Goal: Navigation & Orientation: Find specific page/section

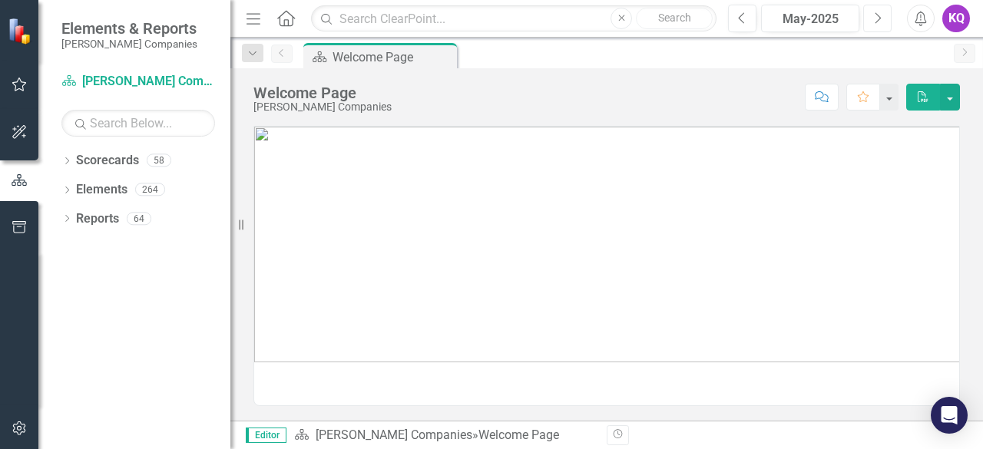
click at [866, 27] on button "Next" at bounding box center [877, 19] width 28 height 28
click at [871, 25] on button "Next" at bounding box center [877, 19] width 28 height 28
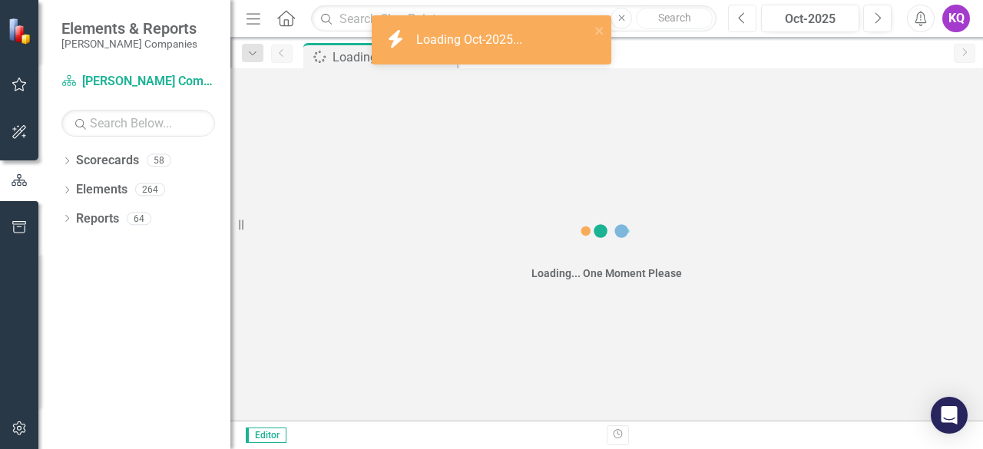
click at [743, 24] on icon "Previous" at bounding box center [742, 19] width 8 height 14
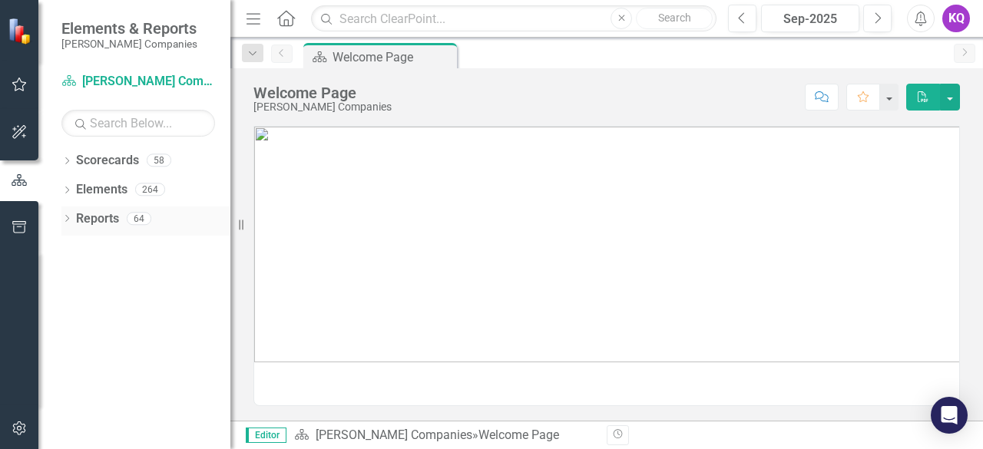
click at [63, 214] on div "Dropdown" at bounding box center [66, 220] width 11 height 13
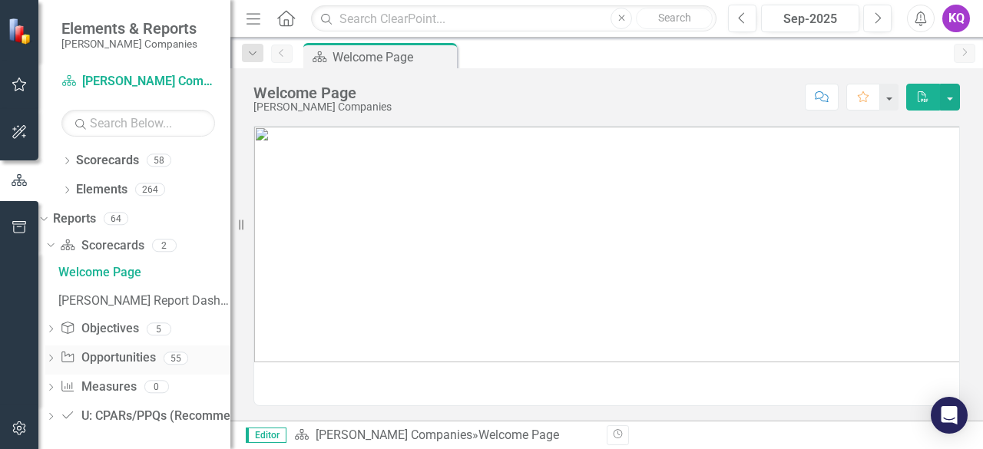
click at [148, 373] on div "Opportunity Opportunities 55" at bounding box center [145, 360] width 171 height 29
click at [74, 366] on div "Dropdown Opportunity Opportunities 55" at bounding box center [137, 360] width 185 height 29
click at [53, 359] on icon at bounding box center [51, 358] width 4 height 7
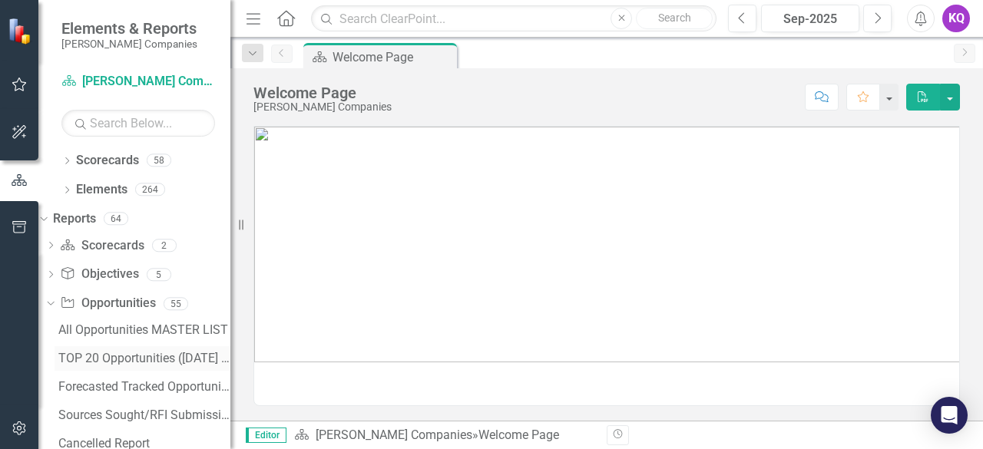
click at [101, 358] on div "TOP 20 Opportunities ([DATE] Process)" at bounding box center [144, 359] width 172 height 14
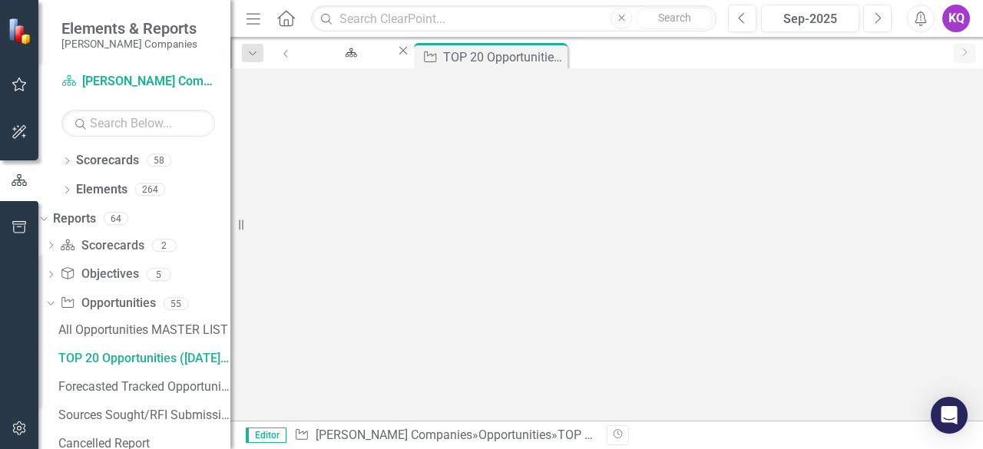
click at [249, 12] on icon "Menu" at bounding box center [253, 18] width 20 height 16
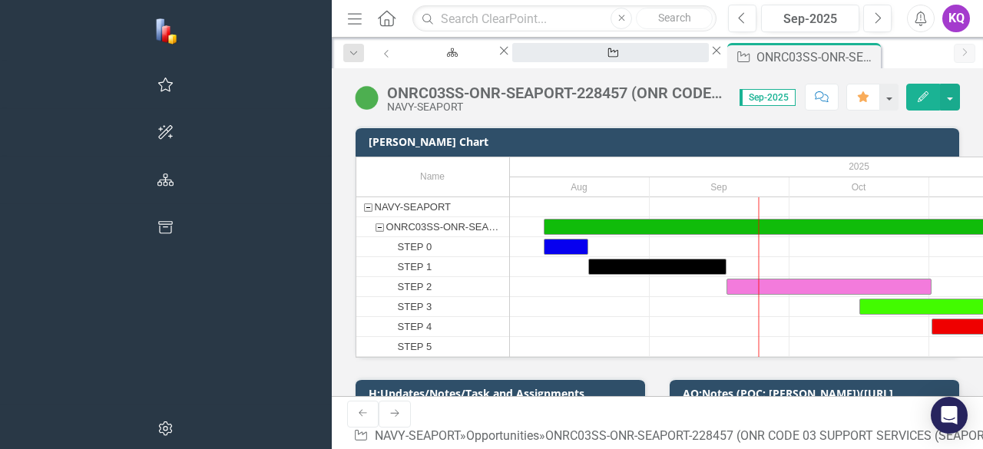
click at [526, 58] on div "TOP 20 Opportunities ([DATE] Process)" at bounding box center [610, 67] width 169 height 19
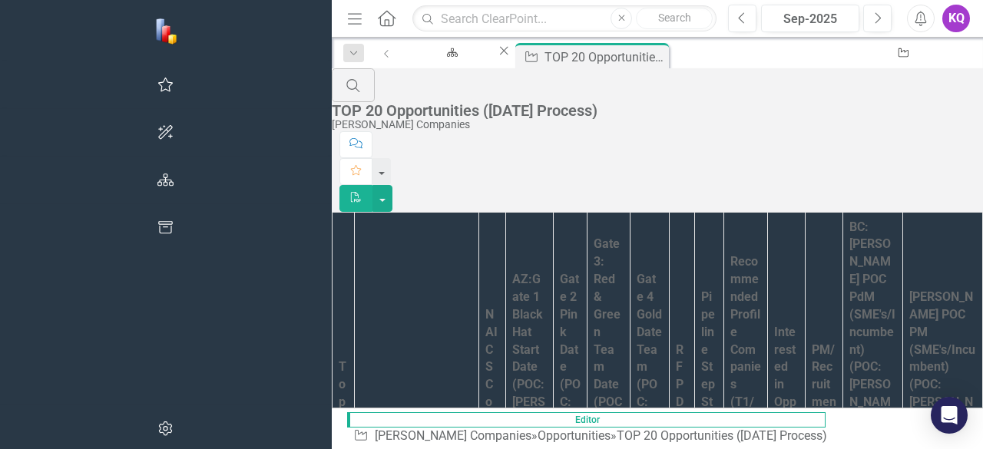
scroll to position [1744, 0]
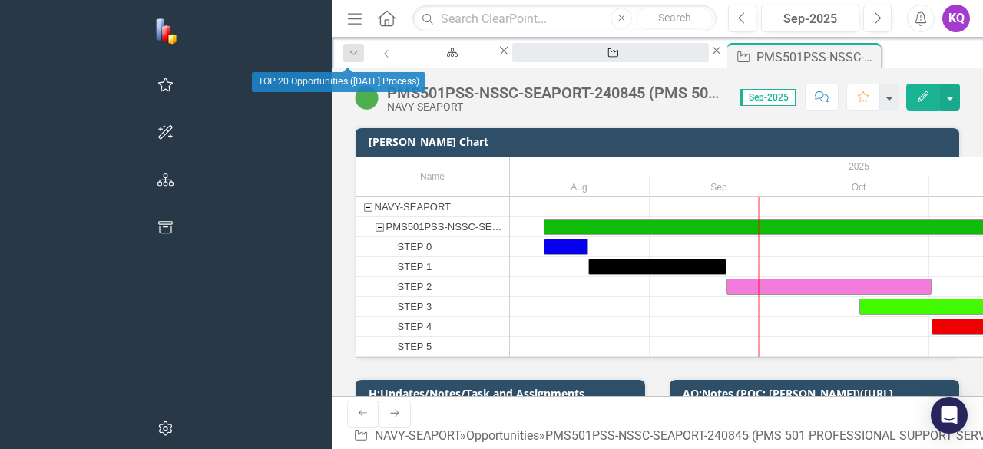
click at [526, 58] on div "TOP 20 Opportunities ([DATE] Process)" at bounding box center [610, 67] width 169 height 19
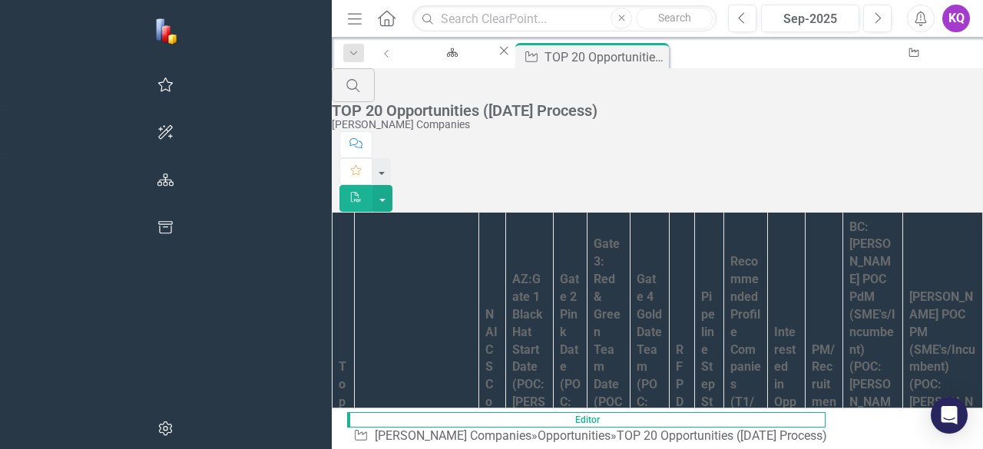
scroll to position [2101, 0]
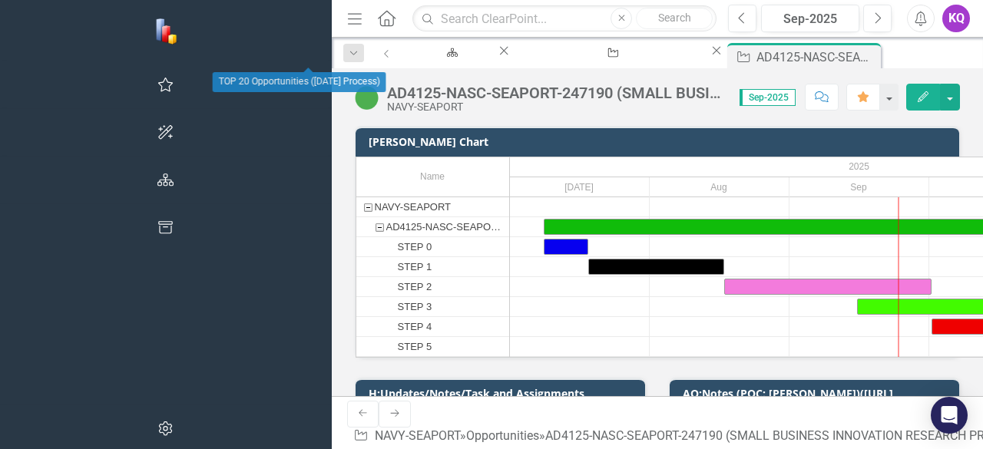
click at [512, 62] on div "Opportunity TOP 20 Opportunities ([DATE] Process) Close" at bounding box center [618, 52] width 212 height 19
click at [526, 58] on div "TOP 20 Opportunities ([DATE] Process)" at bounding box center [610, 67] width 169 height 19
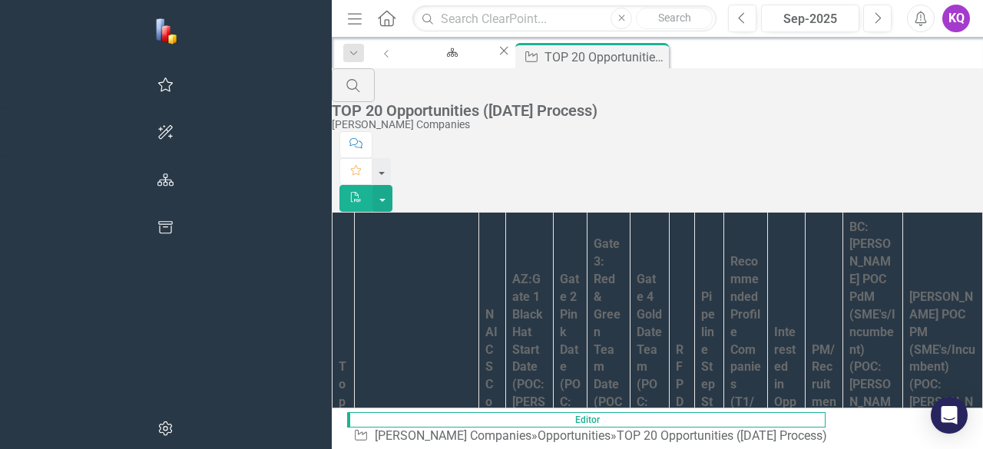
scroll to position [3170, 0]
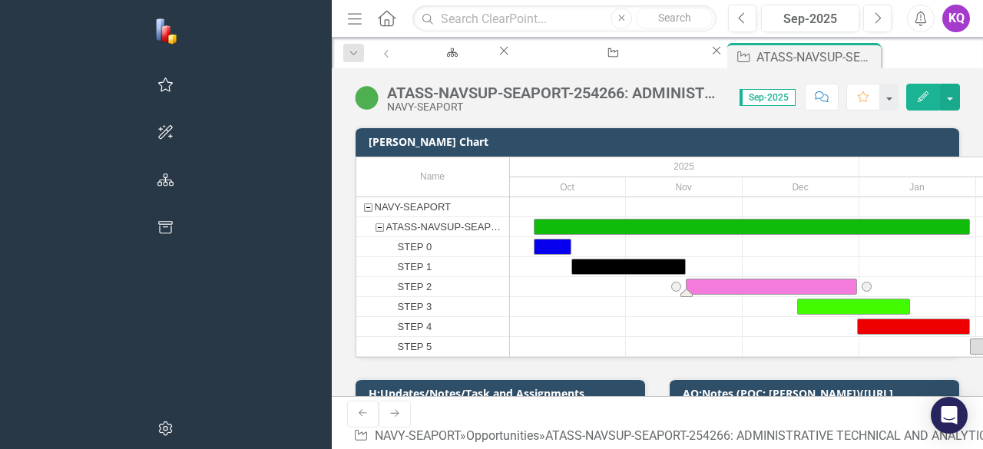
click at [687, 294] on div "Task: Start date: 2025-11-16 End date: 2025-12-31" at bounding box center [772, 287] width 170 height 15
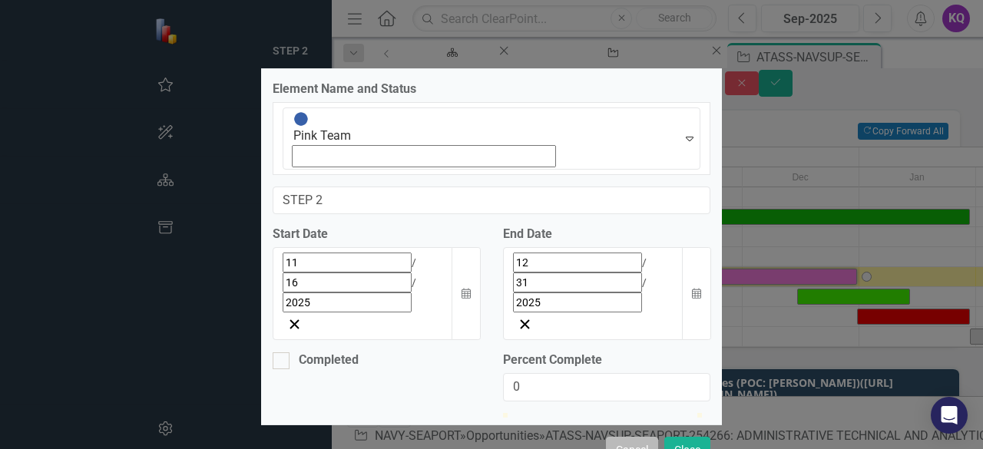
click at [631, 437] on button "Cancel" at bounding box center [632, 450] width 52 height 27
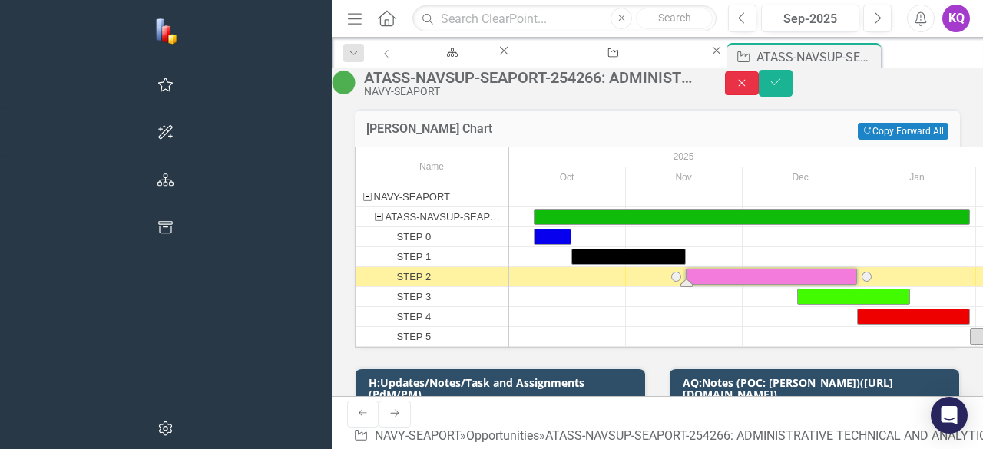
click at [759, 81] on button "Close" at bounding box center [742, 83] width 34 height 24
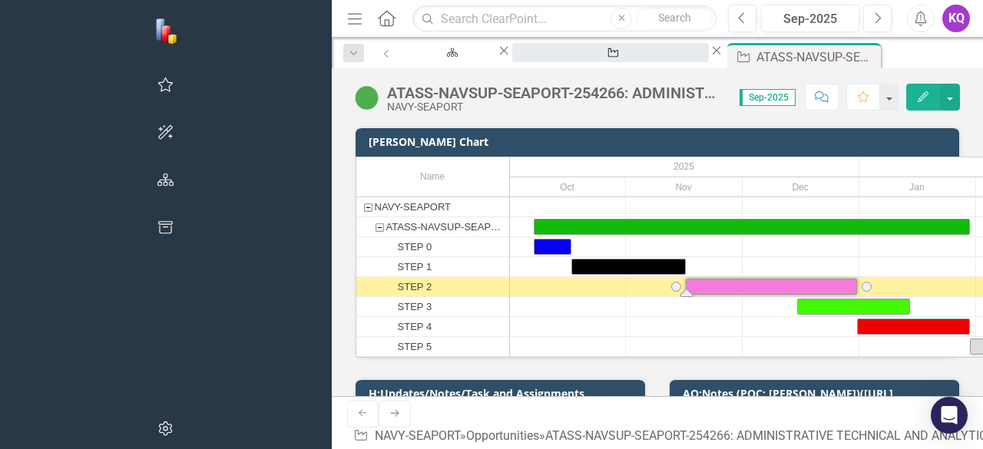
click at [526, 58] on div "TOP 20 Opportunities ([DATE] Process)" at bounding box center [610, 67] width 169 height 19
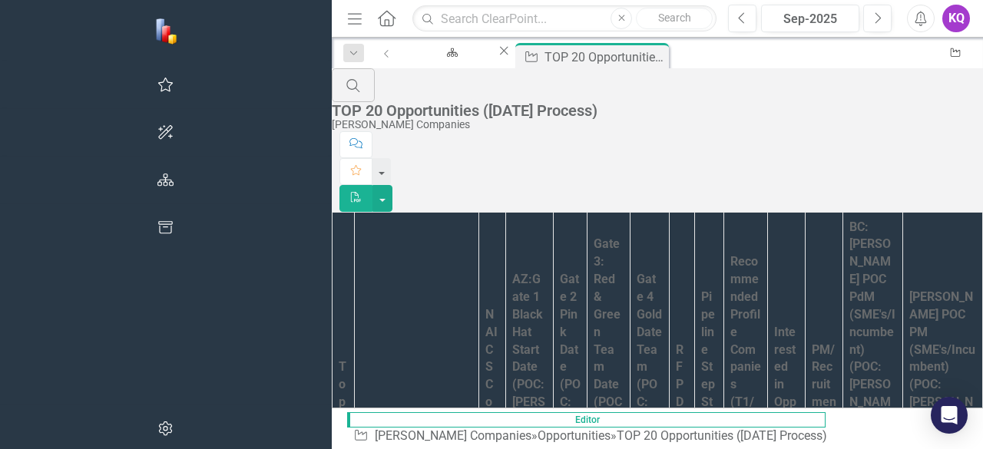
scroll to position [3668, 0]
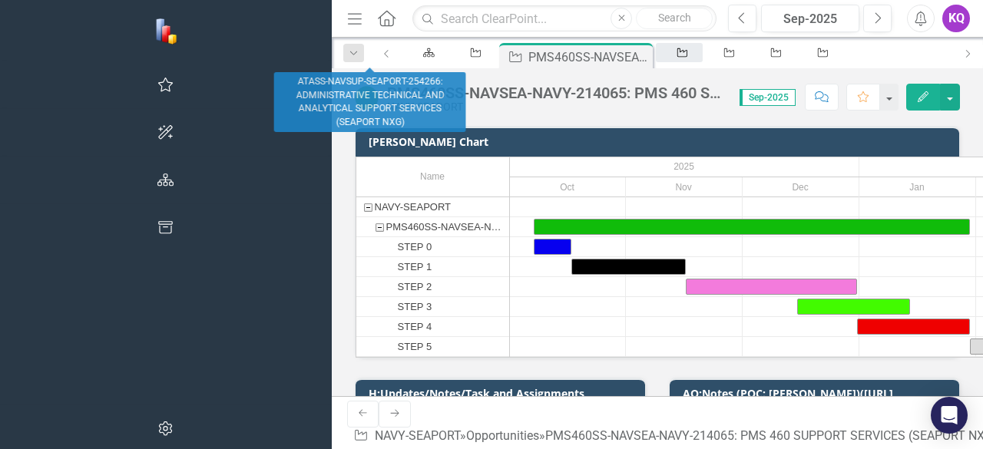
click at [676, 51] on icon "Opportunity" at bounding box center [682, 53] width 13 height 10
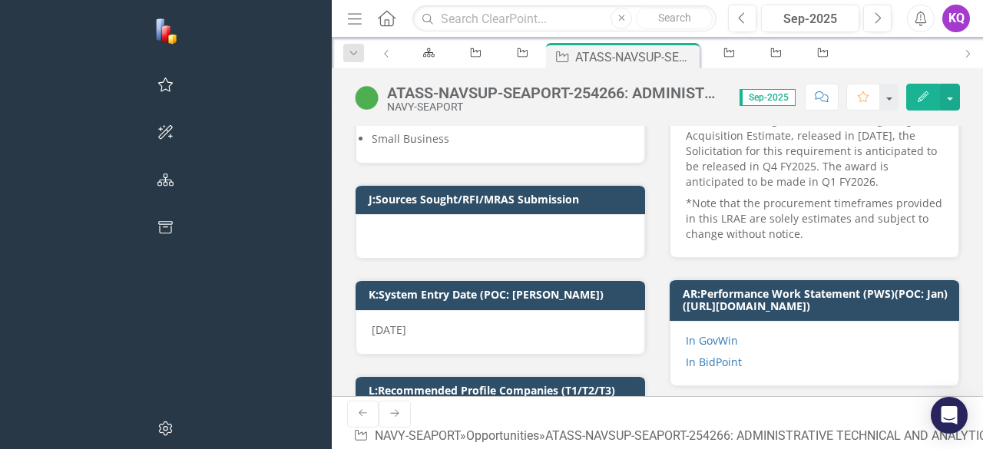
scroll to position [204, 0]
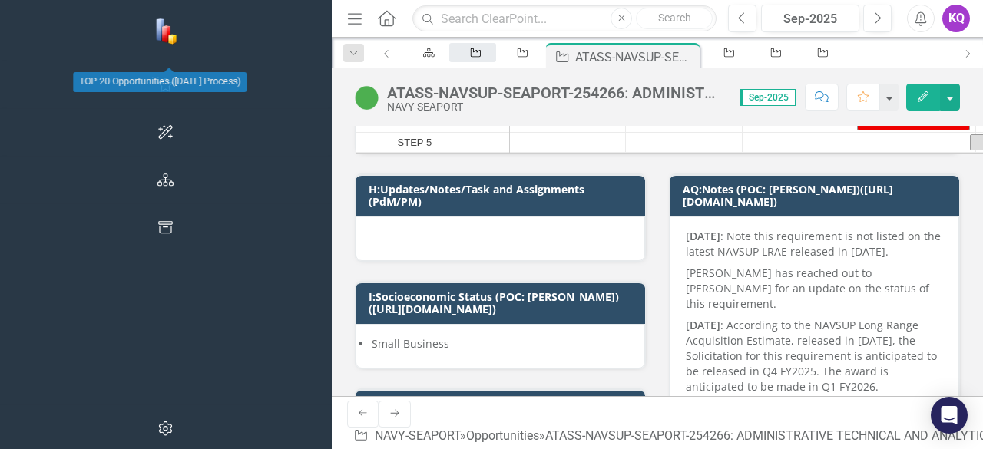
click at [449, 54] on link "Opportunity" at bounding box center [472, 52] width 47 height 19
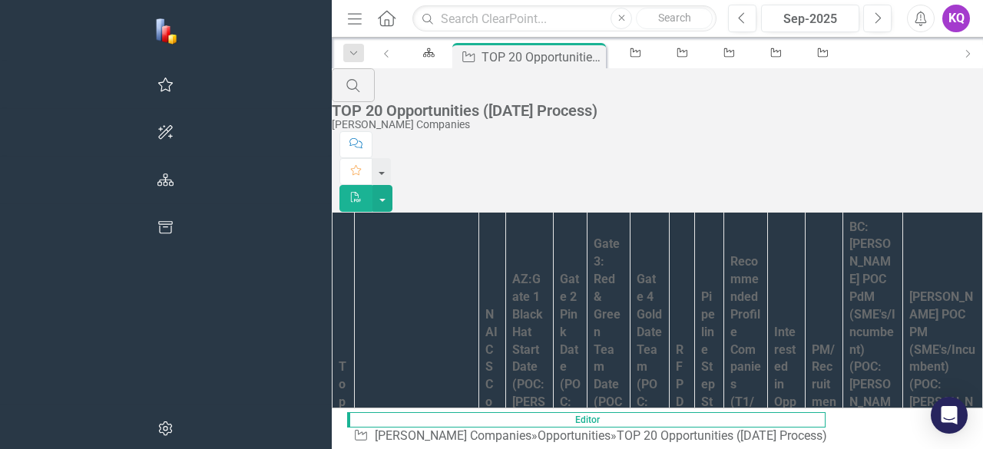
scroll to position [4165, 0]
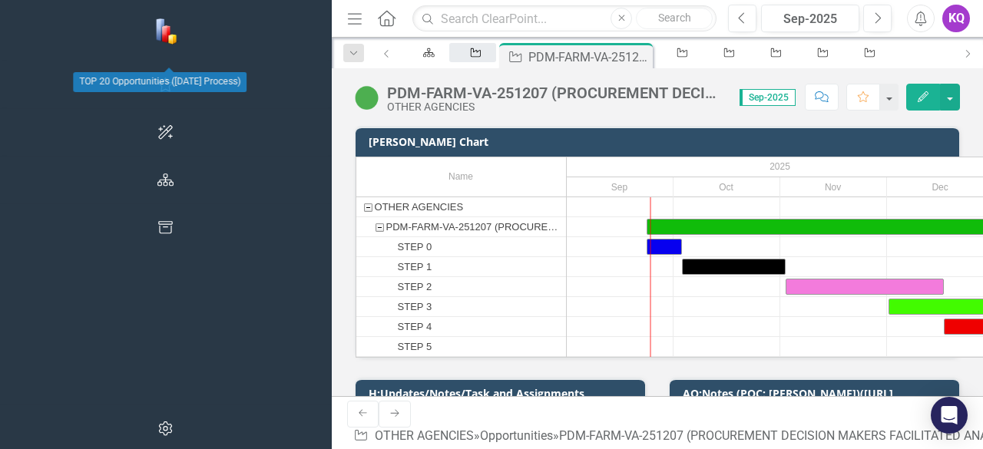
click at [469, 57] on icon "Opportunity" at bounding box center [475, 53] width 13 height 10
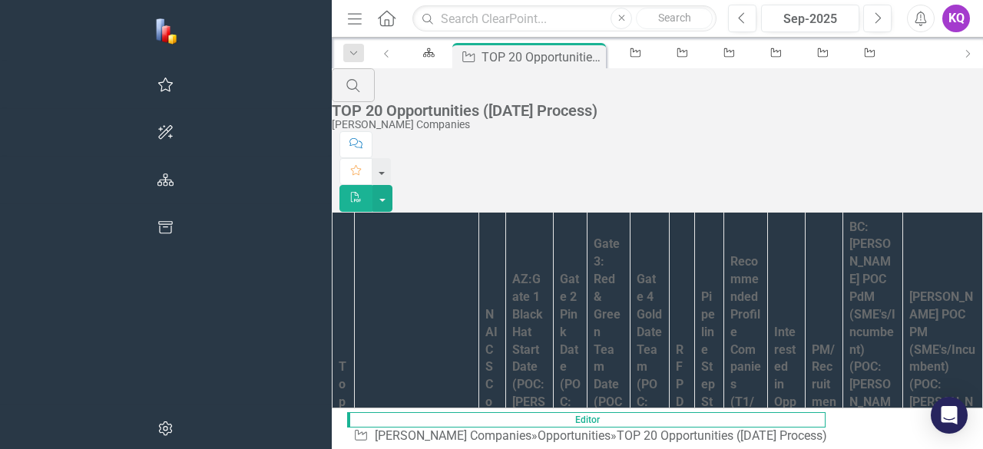
scroll to position [4385, 3]
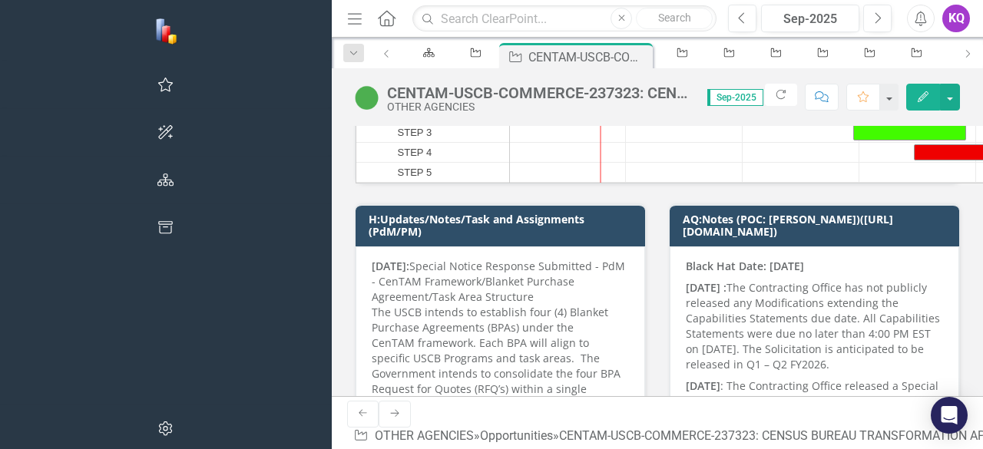
scroll to position [204, 0]
